Goal: Book appointment/travel/reservation

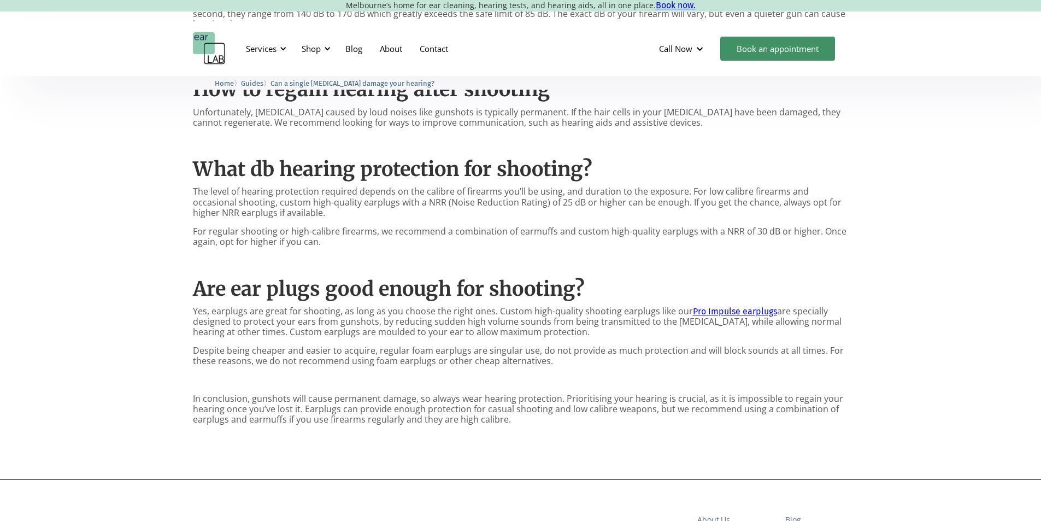
scroll to position [765, 0]
click at [717, 305] on link "Pro Impulse earplugs" at bounding box center [735, 310] width 84 height 10
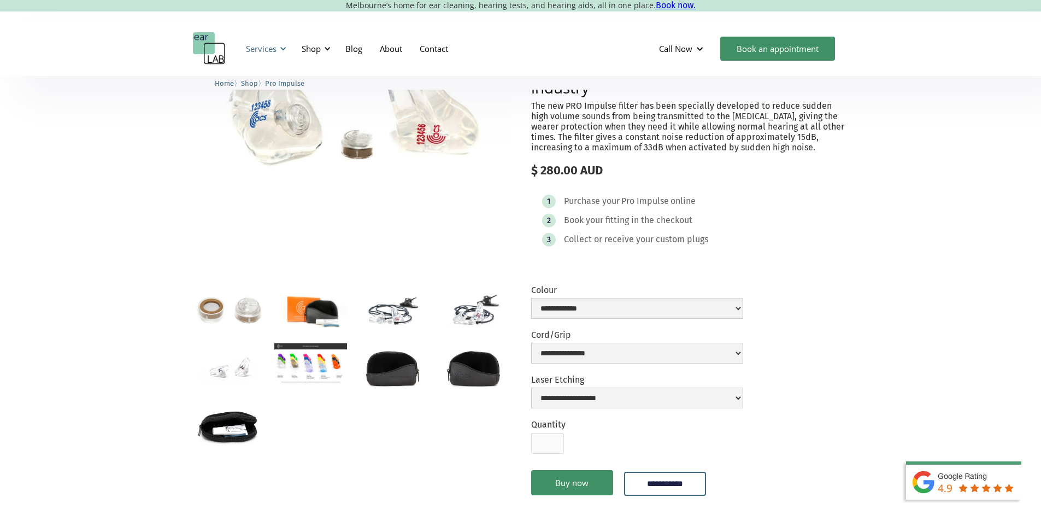
scroll to position [55, 0]
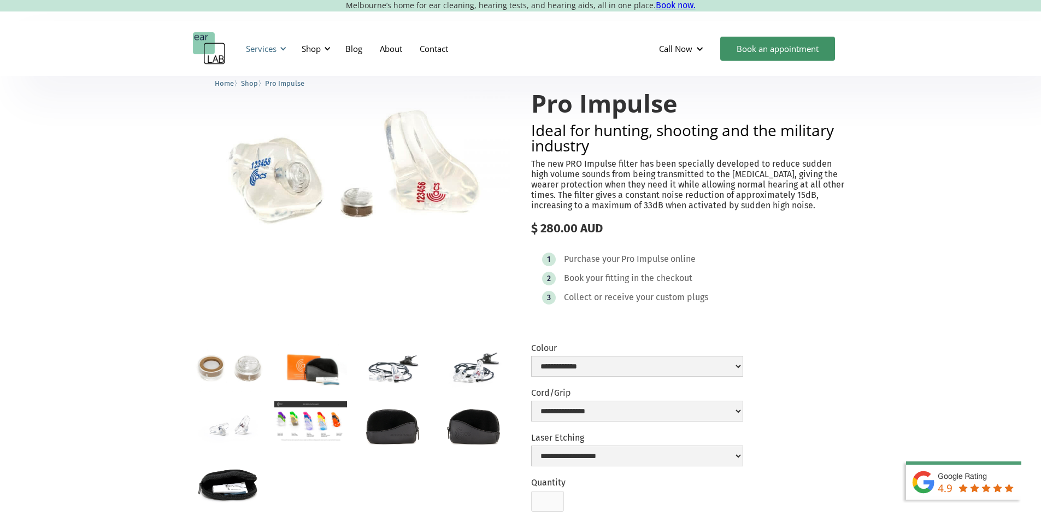
click at [280, 50] on div at bounding box center [283, 49] width 8 height 8
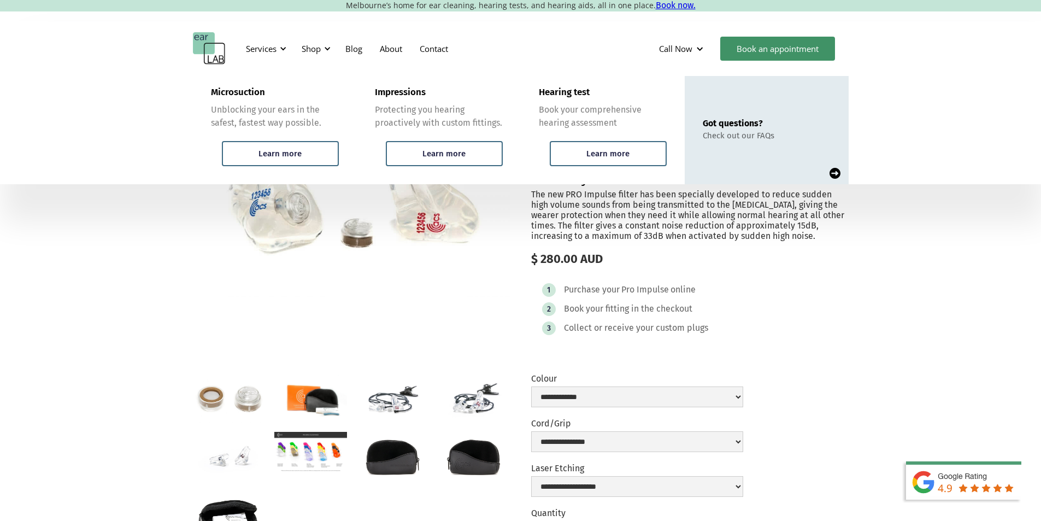
scroll to position [0, 0]
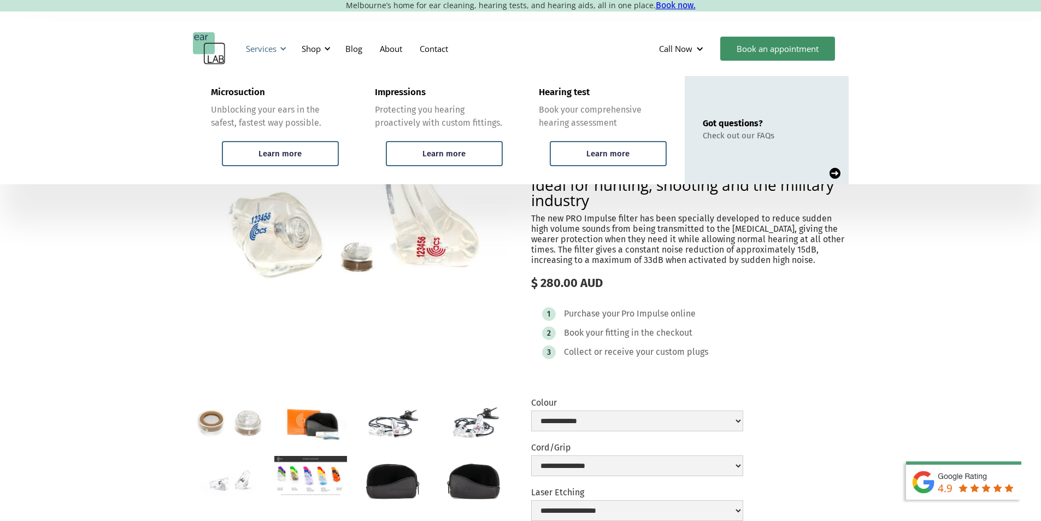
click at [272, 42] on div "Services" at bounding box center [264, 48] width 50 height 33
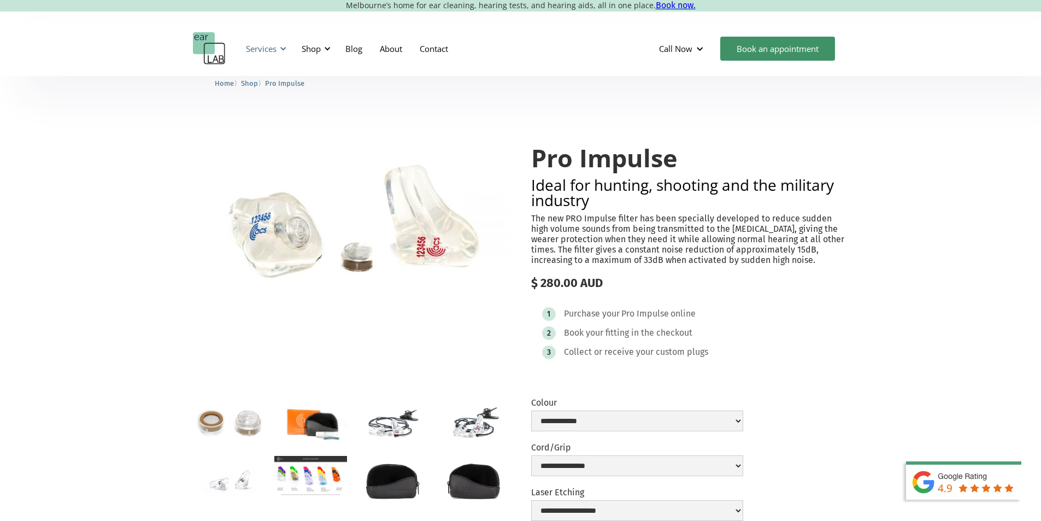
click at [272, 42] on div "Services" at bounding box center [264, 48] width 50 height 33
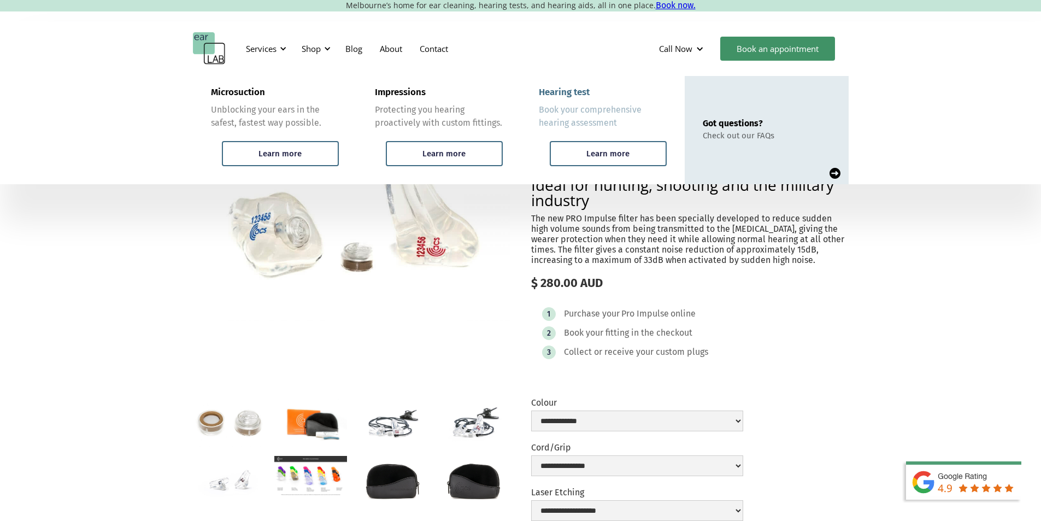
click at [586, 120] on div "Book your comprehensive hearing assessment" at bounding box center [603, 116] width 128 height 26
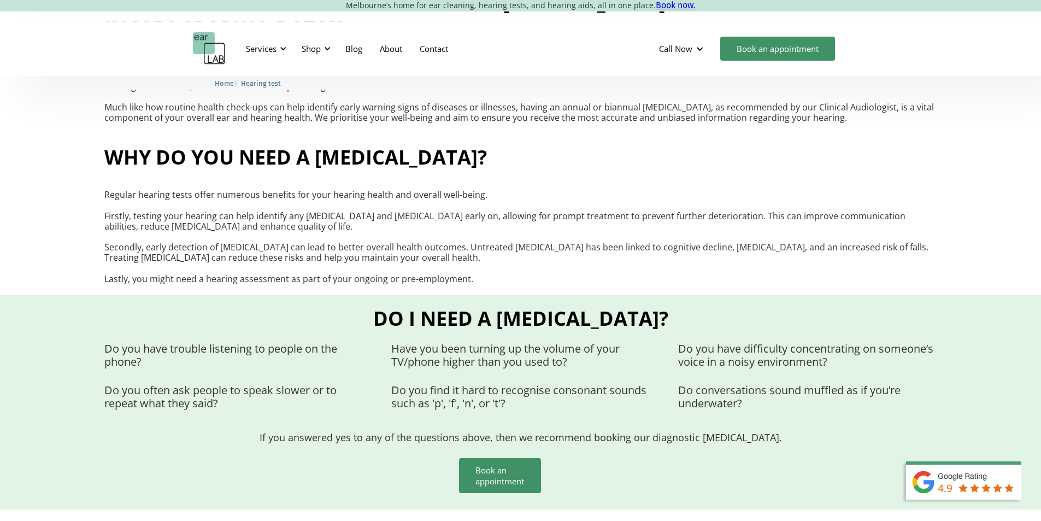
scroll to position [546, 0]
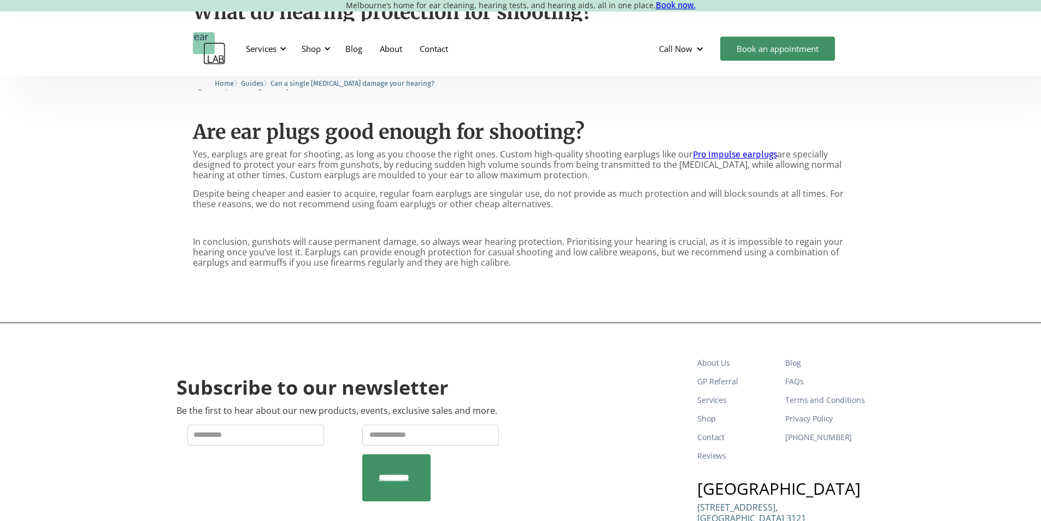
scroll to position [1039, 0]
